Goal: Obtain resource: Download file/media

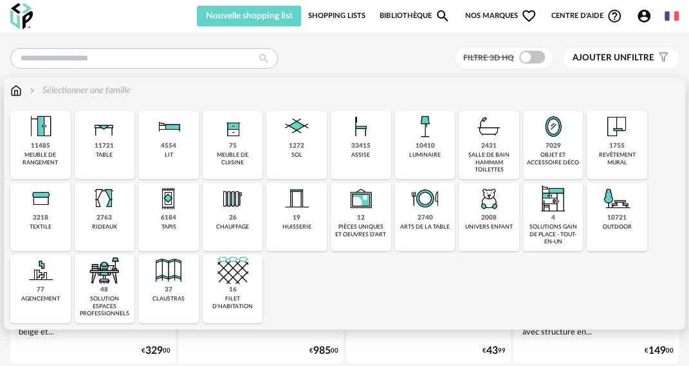
scroll to position [107, 0]
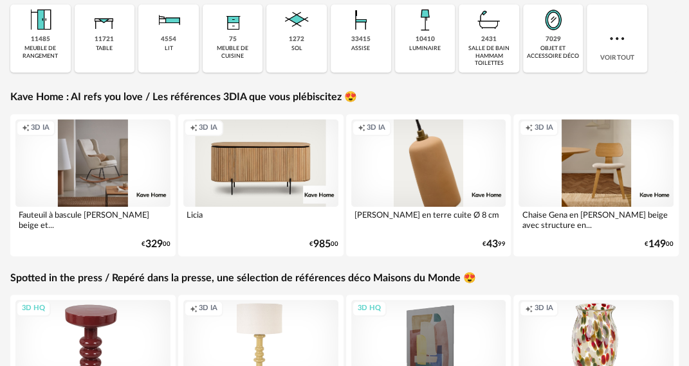
click at [98, 318] on div "3D HQ" at bounding box center [92, 343] width 155 height 87
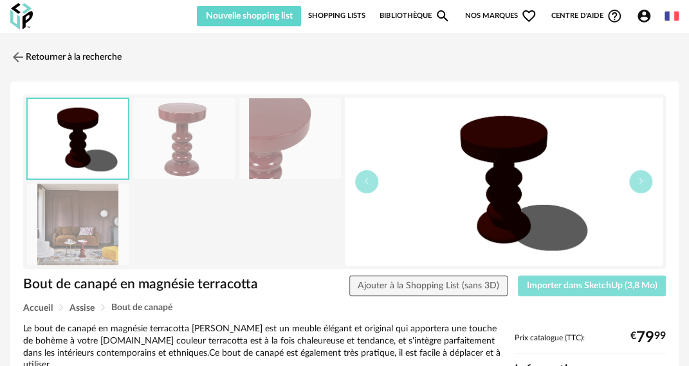
click at [504, 282] on span "Importer dans SketchUp (3,8 Mo)" at bounding box center [592, 286] width 131 height 9
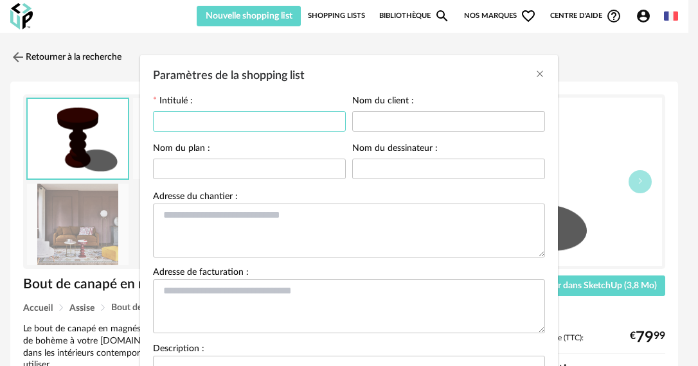
click at [269, 116] on input "Paramètres de la shopping list" at bounding box center [249, 121] width 193 height 21
drag, startPoint x: 269, startPoint y: 116, endPoint x: 153, endPoint y: 145, distance: 119.9
click at [153, 145] on form "**********" at bounding box center [349, 260] width 392 height 329
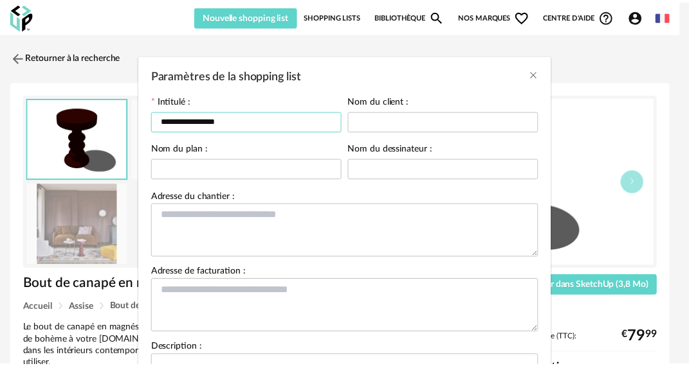
scroll to position [148, 0]
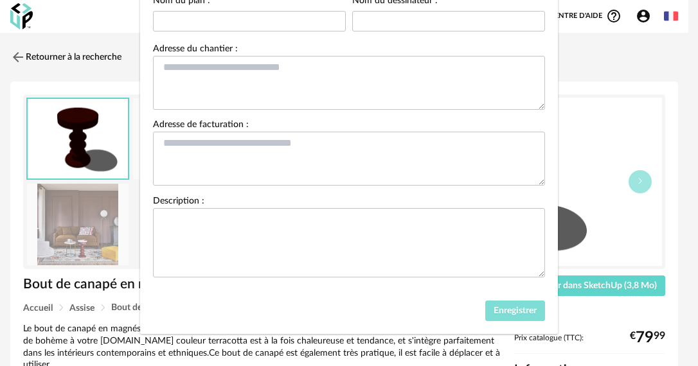
type input "**********"
click at [504, 312] on span "Enregistrer" at bounding box center [515, 311] width 43 height 9
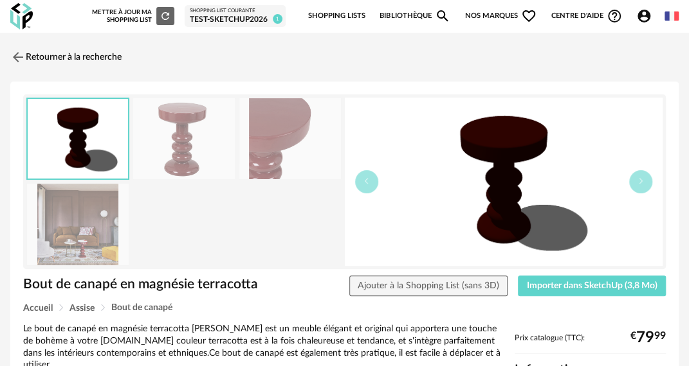
click at [396, 18] on link "Bibliothèque Magnify icon" at bounding box center [414, 16] width 71 height 27
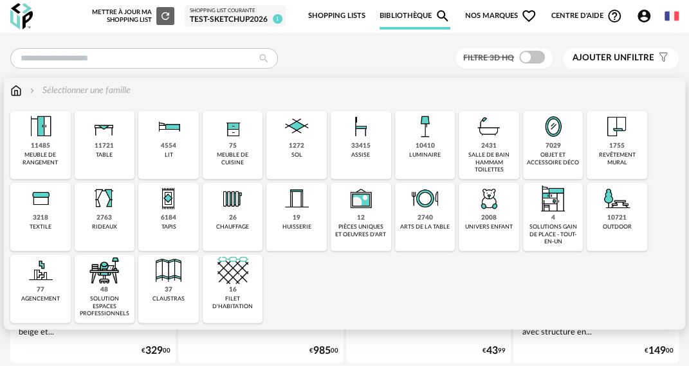
click at [633, 140] on div "1755 revêtement mural" at bounding box center [616, 145] width 60 height 68
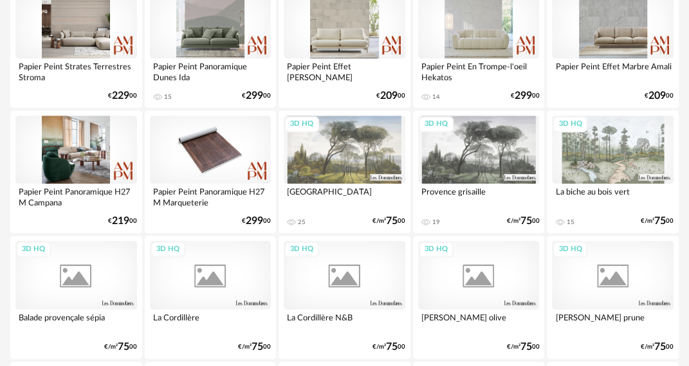
scroll to position [321, 0]
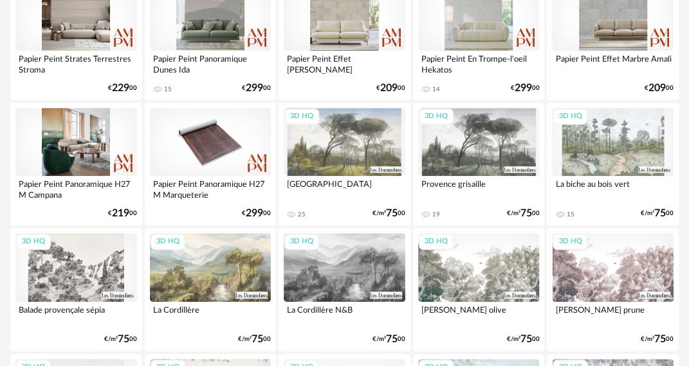
click at [337, 145] on div "3D HQ" at bounding box center [345, 142] width 122 height 68
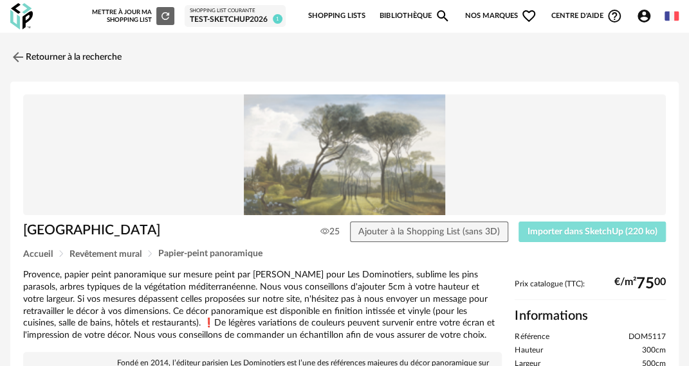
click at [560, 233] on span "Importer dans SketchUp (220 ko)" at bounding box center [592, 232] width 130 height 9
click at [104, 60] on link "Retourner à la recherche" at bounding box center [62, 57] width 111 height 28
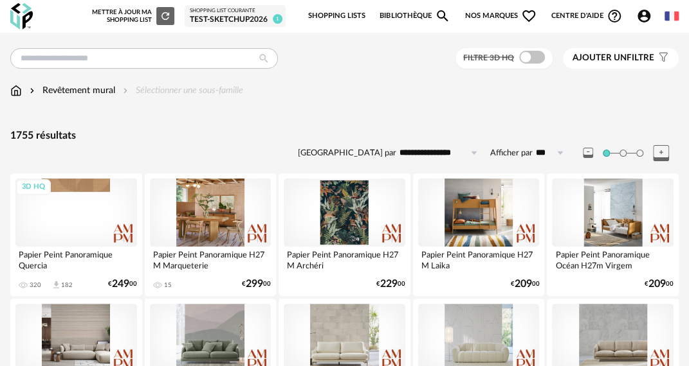
click at [18, 98] on div "Revêtement mural Sélectionner une sous-famille" at bounding box center [344, 97] width 668 height 27
click at [93, 59] on input "text" at bounding box center [143, 58] width 267 height 21
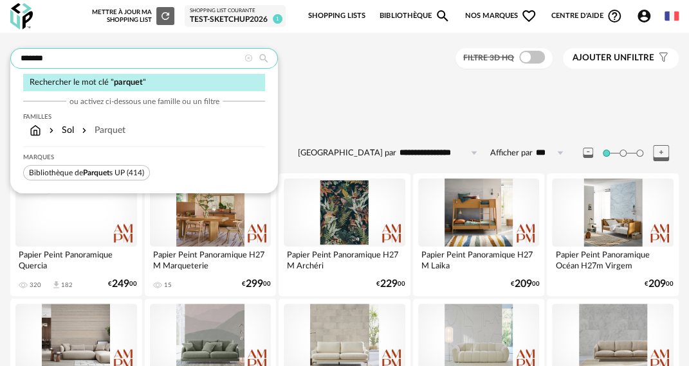
type input "*******"
type input "**********"
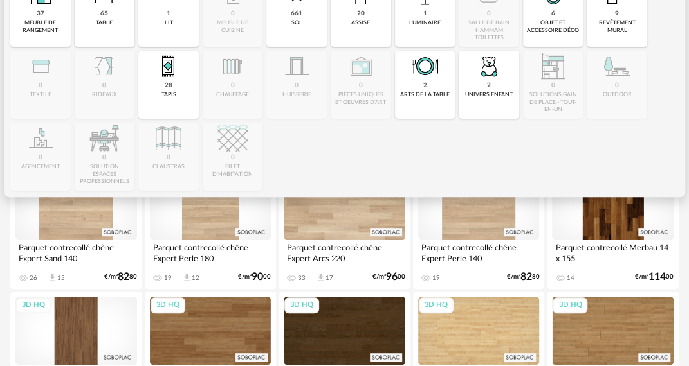
scroll to position [214, 0]
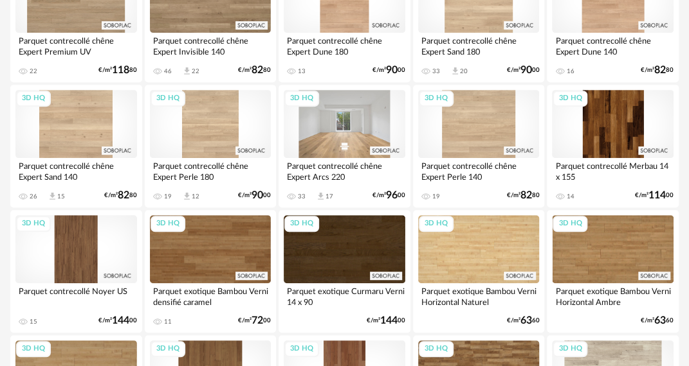
click at [323, 129] on div "3D HQ" at bounding box center [345, 124] width 122 height 68
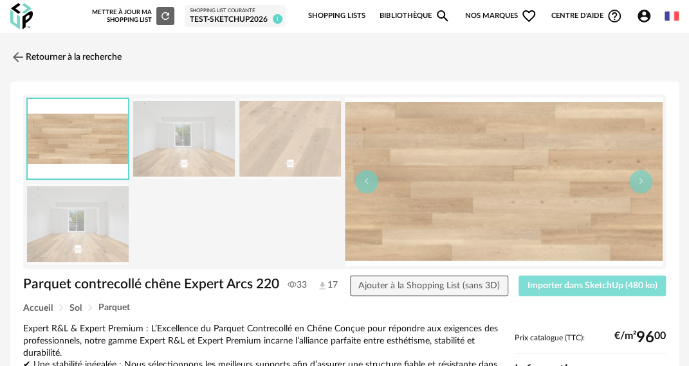
click at [559, 282] on span "Importer dans SketchUp (480 ko)" at bounding box center [592, 286] width 130 height 9
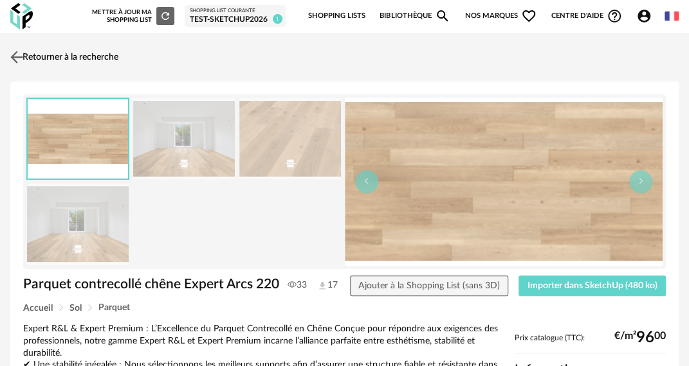
click at [102, 55] on link "Retourner à la recherche" at bounding box center [62, 57] width 111 height 28
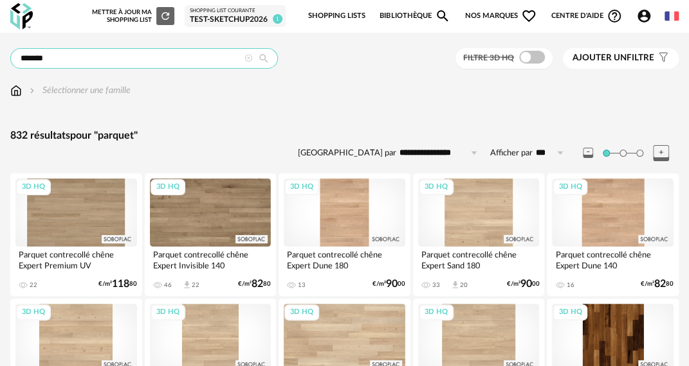
click at [107, 57] on input "*******" at bounding box center [143, 58] width 267 height 21
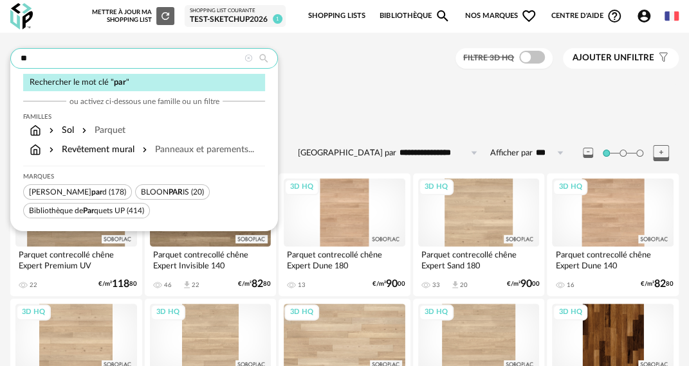
type input "*"
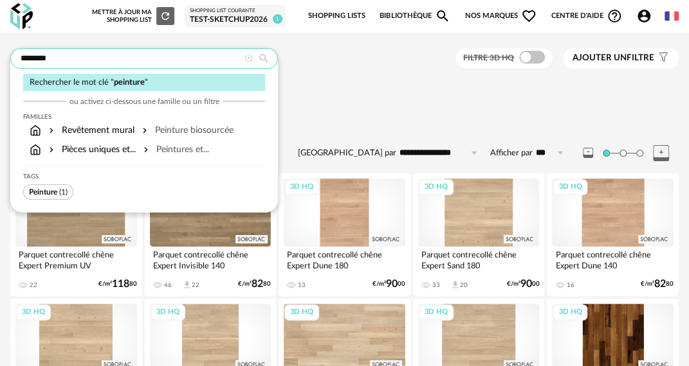
type input "********"
type input "**********"
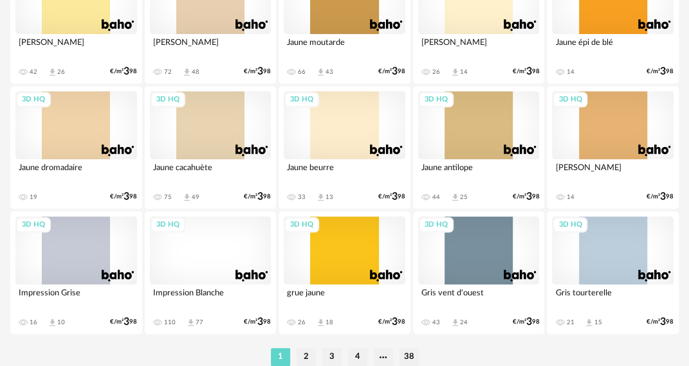
scroll to position [2357, 0]
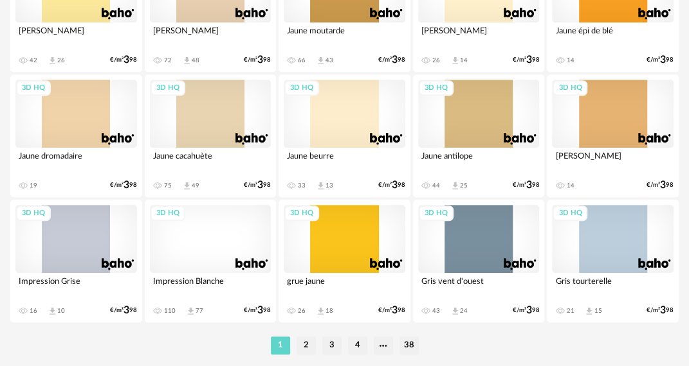
click at [190, 243] on div "3D HQ" at bounding box center [211, 239] width 122 height 68
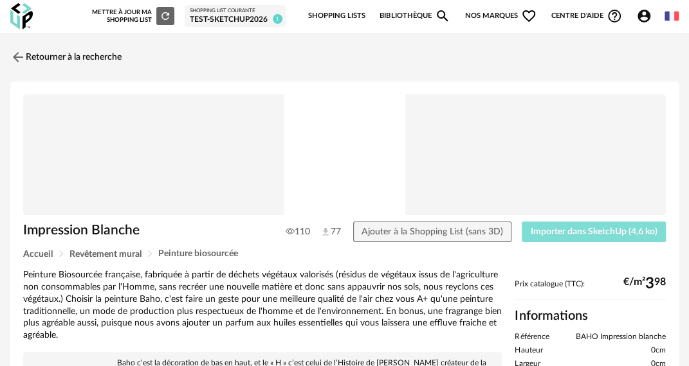
click at [545, 224] on button "Importer dans SketchUp (4,6 ko)" at bounding box center [593, 232] width 144 height 21
click at [86, 57] on link "Retourner à la recherche" at bounding box center [62, 57] width 111 height 28
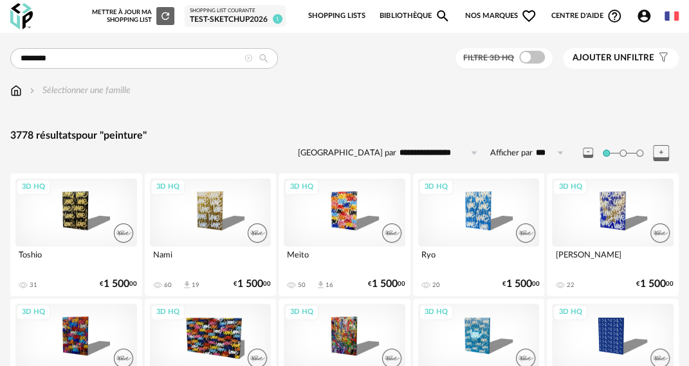
click at [641, 212] on div "3D HQ" at bounding box center [613, 213] width 122 height 68
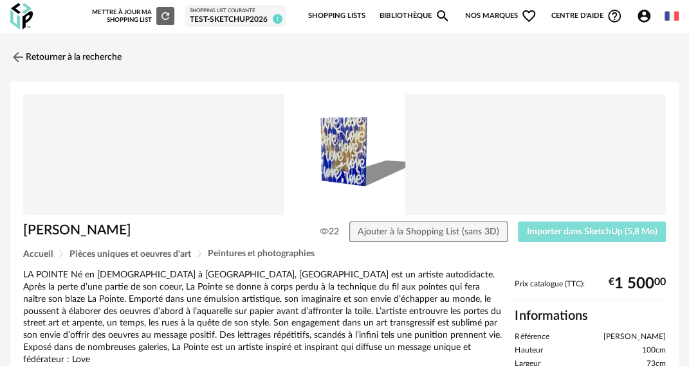
click at [598, 237] on button "Importer dans SketchUp (5,8 Mo)" at bounding box center [592, 232] width 148 height 21
click at [236, 18] on div "Test-SketchUp2026" at bounding box center [235, 20] width 91 height 10
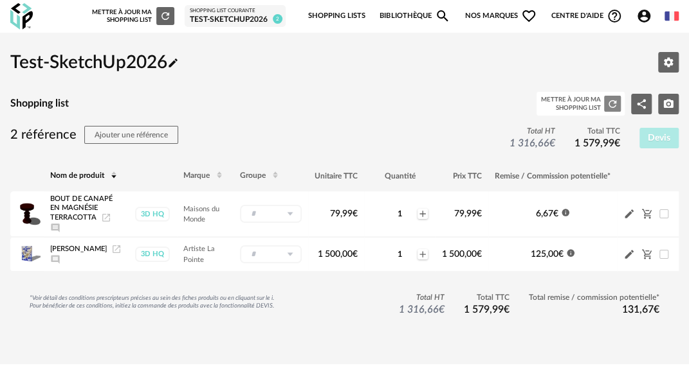
click at [612, 103] on icon "Refresh icon" at bounding box center [612, 104] width 12 height 12
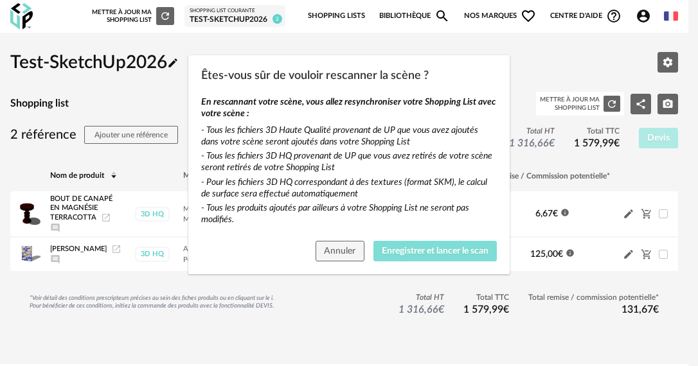
click at [419, 252] on span "Enregistrer et lancer le scan" at bounding box center [435, 251] width 107 height 9
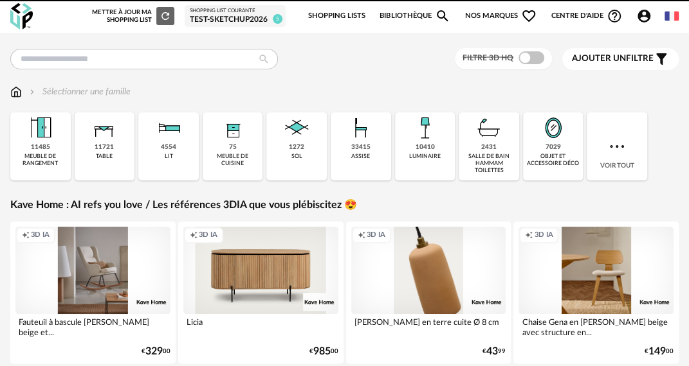
click at [223, 14] on link "Shopping List courante Test-SketchUp2026 5" at bounding box center [235, 16] width 91 height 17
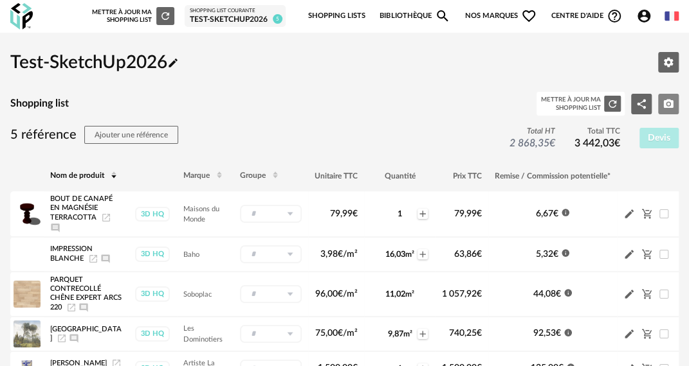
click at [675, 104] on button "Camera icon" at bounding box center [668, 104] width 21 height 21
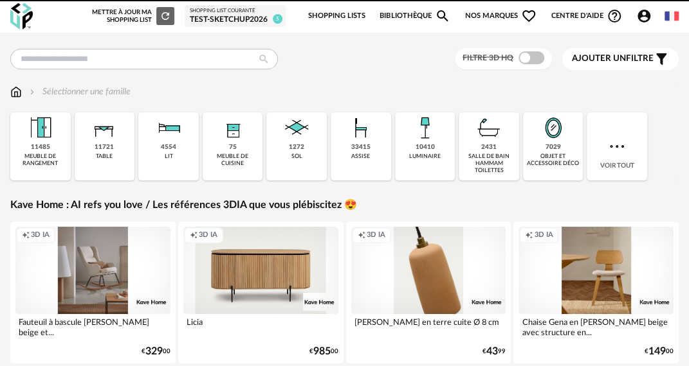
click at [643, 21] on icon "Account Circle icon" at bounding box center [643, 16] width 13 height 13
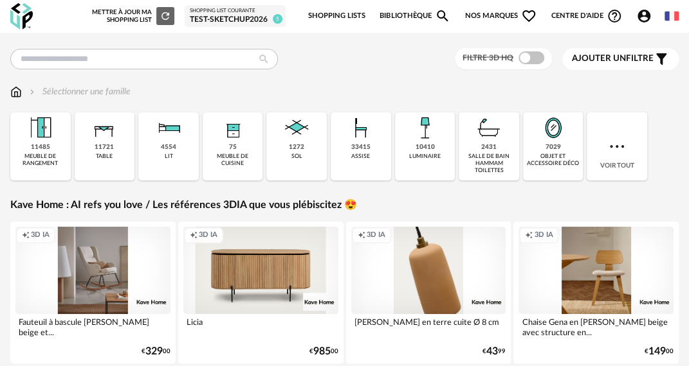
click at [641, 15] on icon "Account Circle icon" at bounding box center [643, 16] width 13 height 13
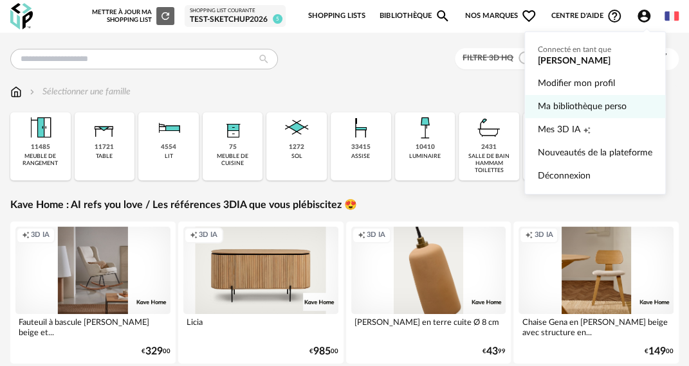
click at [579, 105] on link "Ma bibliothèque perso" at bounding box center [595, 106] width 114 height 23
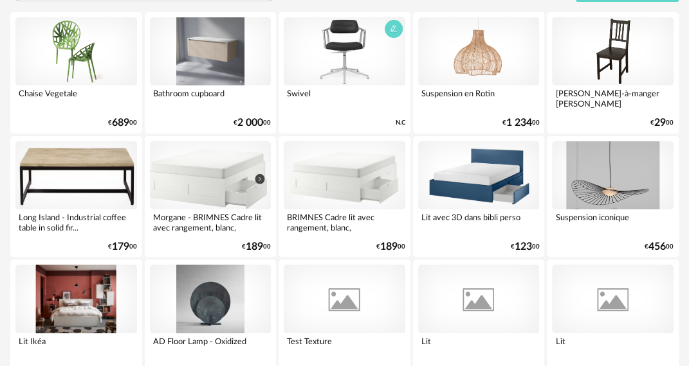
scroll to position [214, 0]
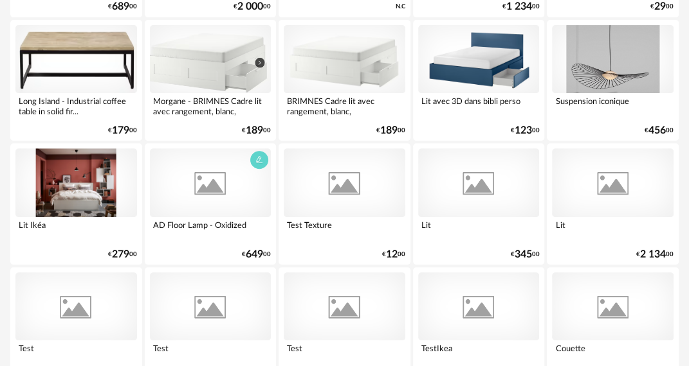
click at [239, 195] on div at bounding box center [211, 183] width 122 height 68
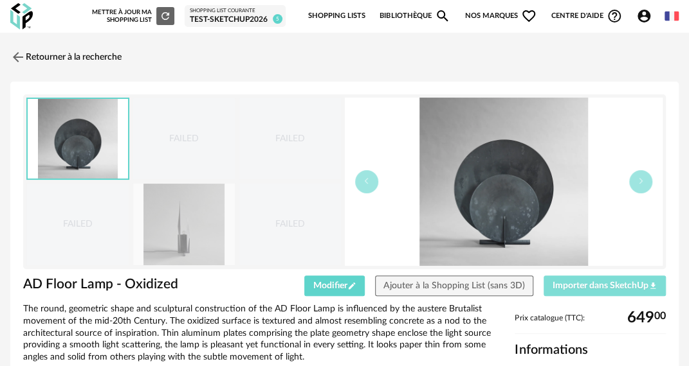
click at [617, 288] on span "Importer dans SketchUp Download icon" at bounding box center [604, 286] width 105 height 9
